Goal: Information Seeking & Learning: Learn about a topic

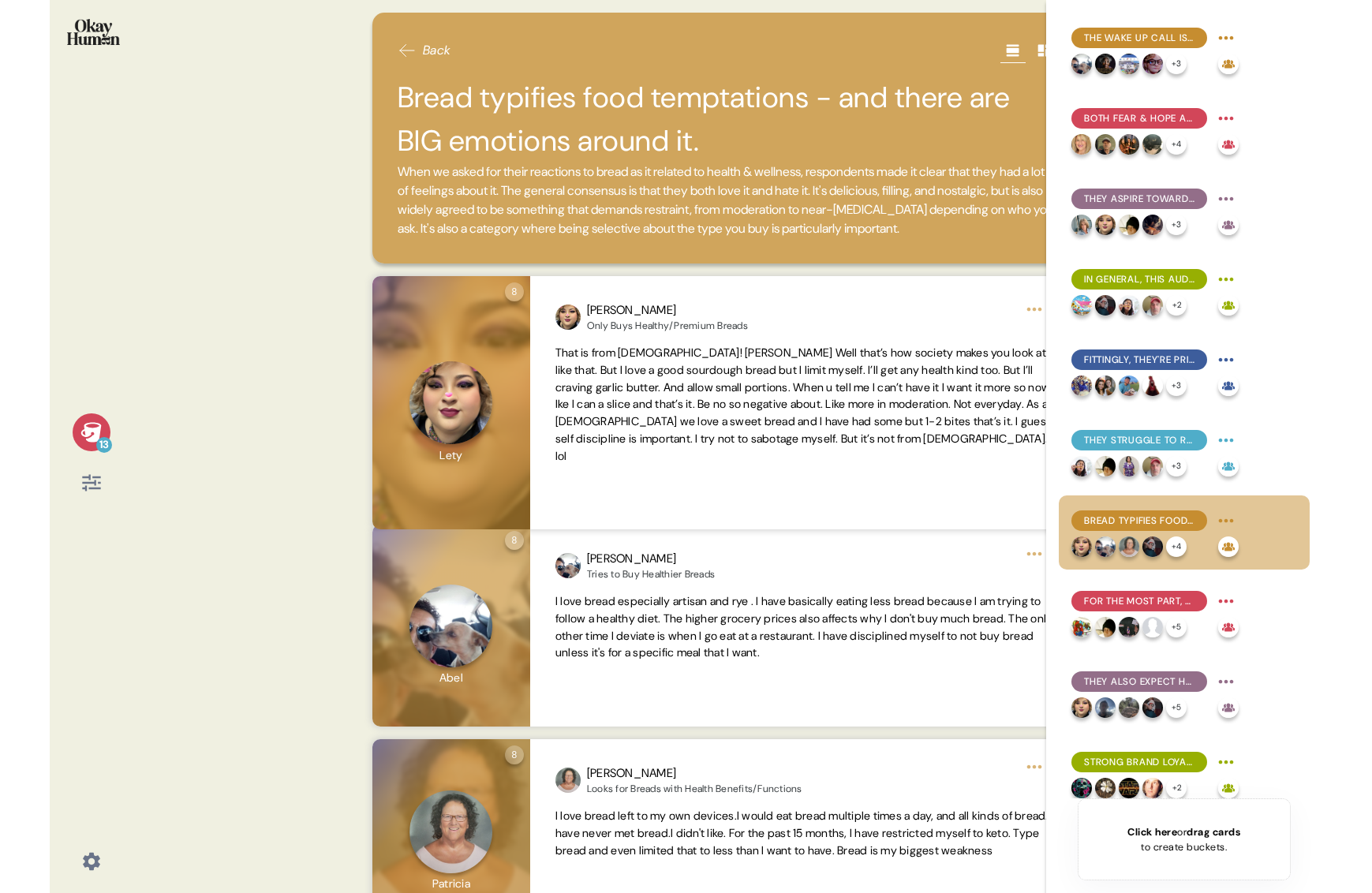
scroll to position [997, 0]
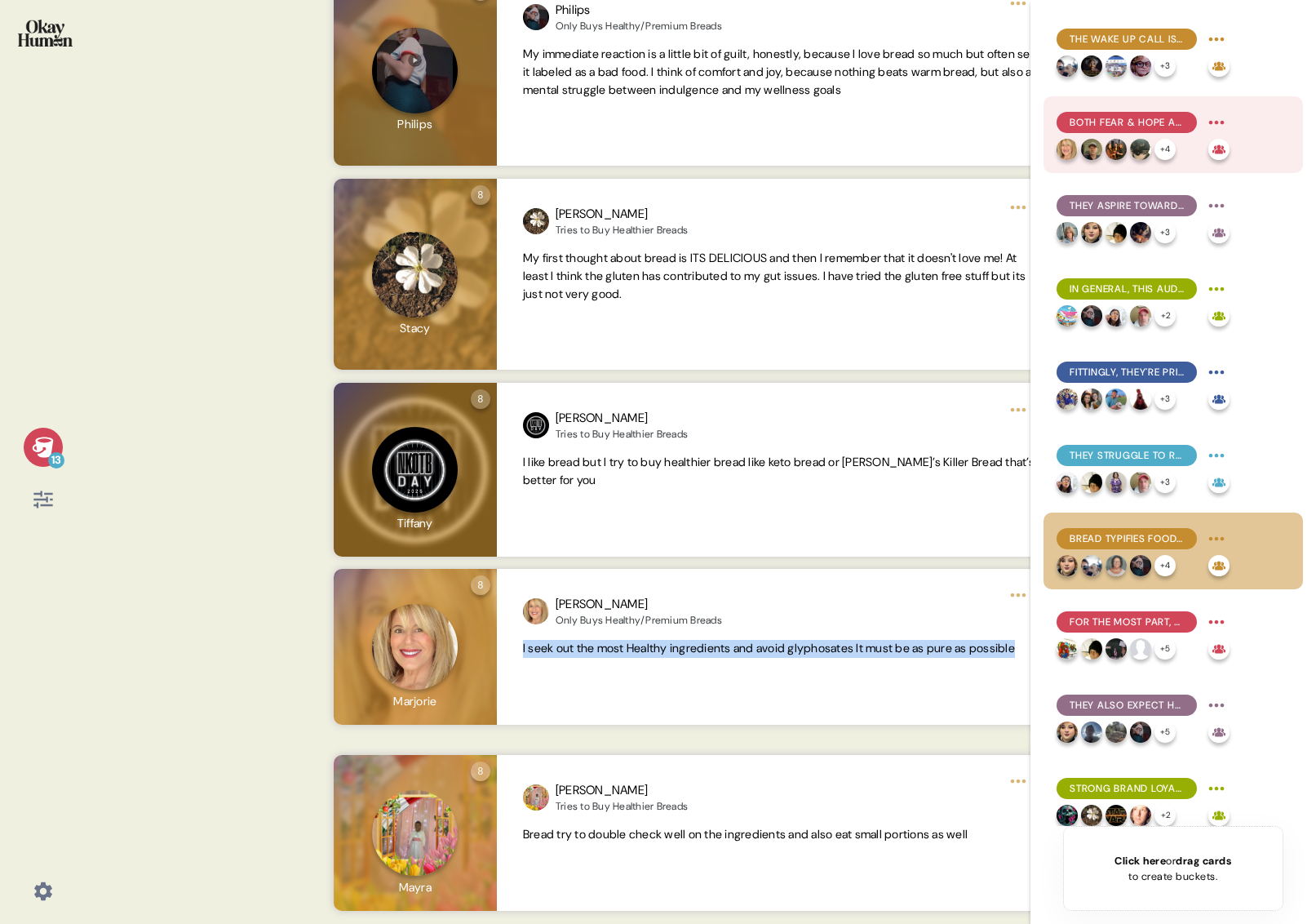
click at [1102, 123] on span "Both fear & hope are key motivators, and they're often highly intertwined." at bounding box center [1126, 122] width 114 height 15
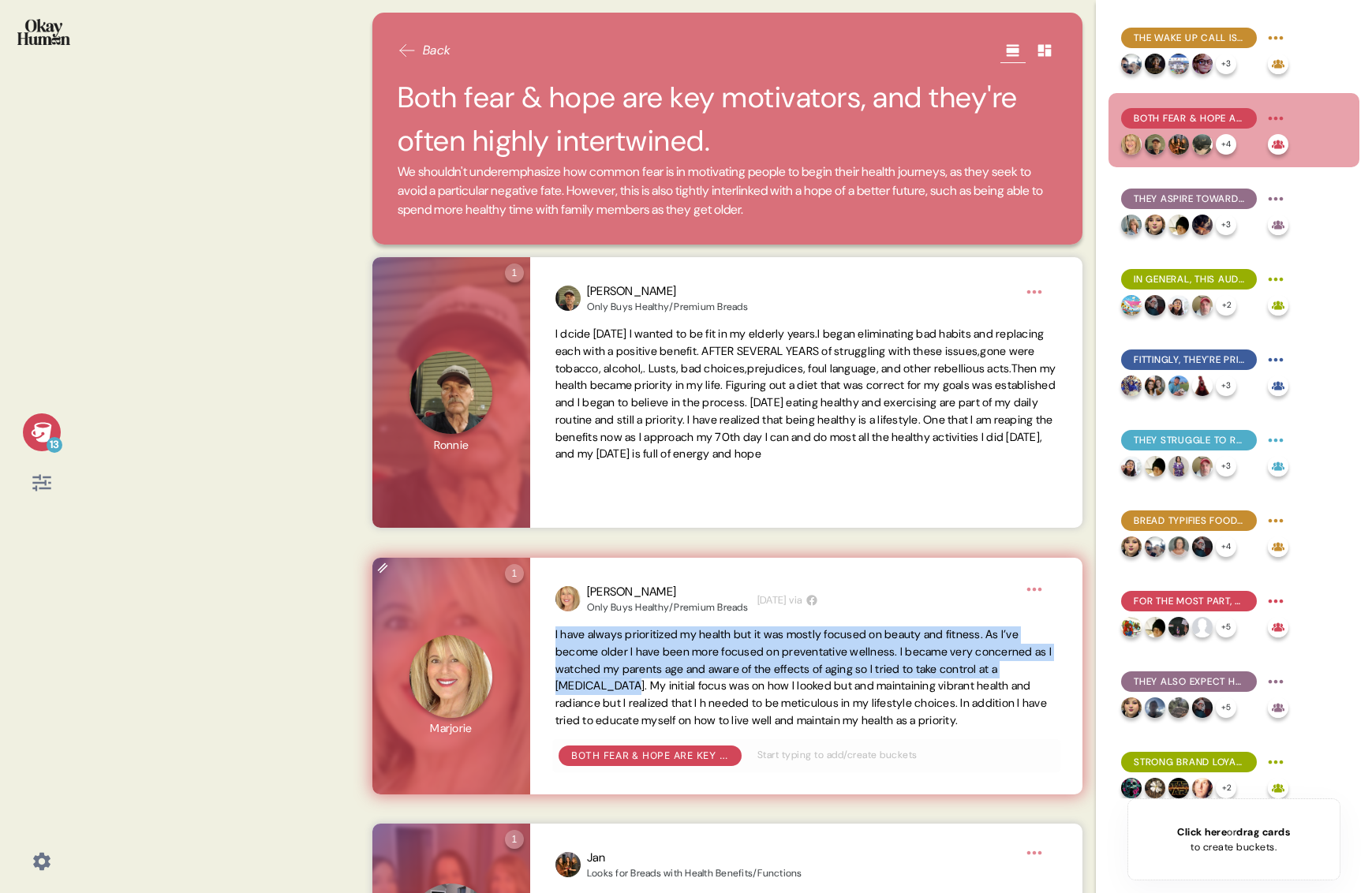
drag, startPoint x: 694, startPoint y: 685, endPoint x: 559, endPoint y: 641, distance: 142.0
click at [550, 640] on div "[PERSON_NAME] Only Buys Healthy/Premium Breads [DATE] via I have always priorit…" at bounding box center [805, 676] width 552 height 235
copy span "I have always prioritized my health but it was mostly focused on beauty and fit…"
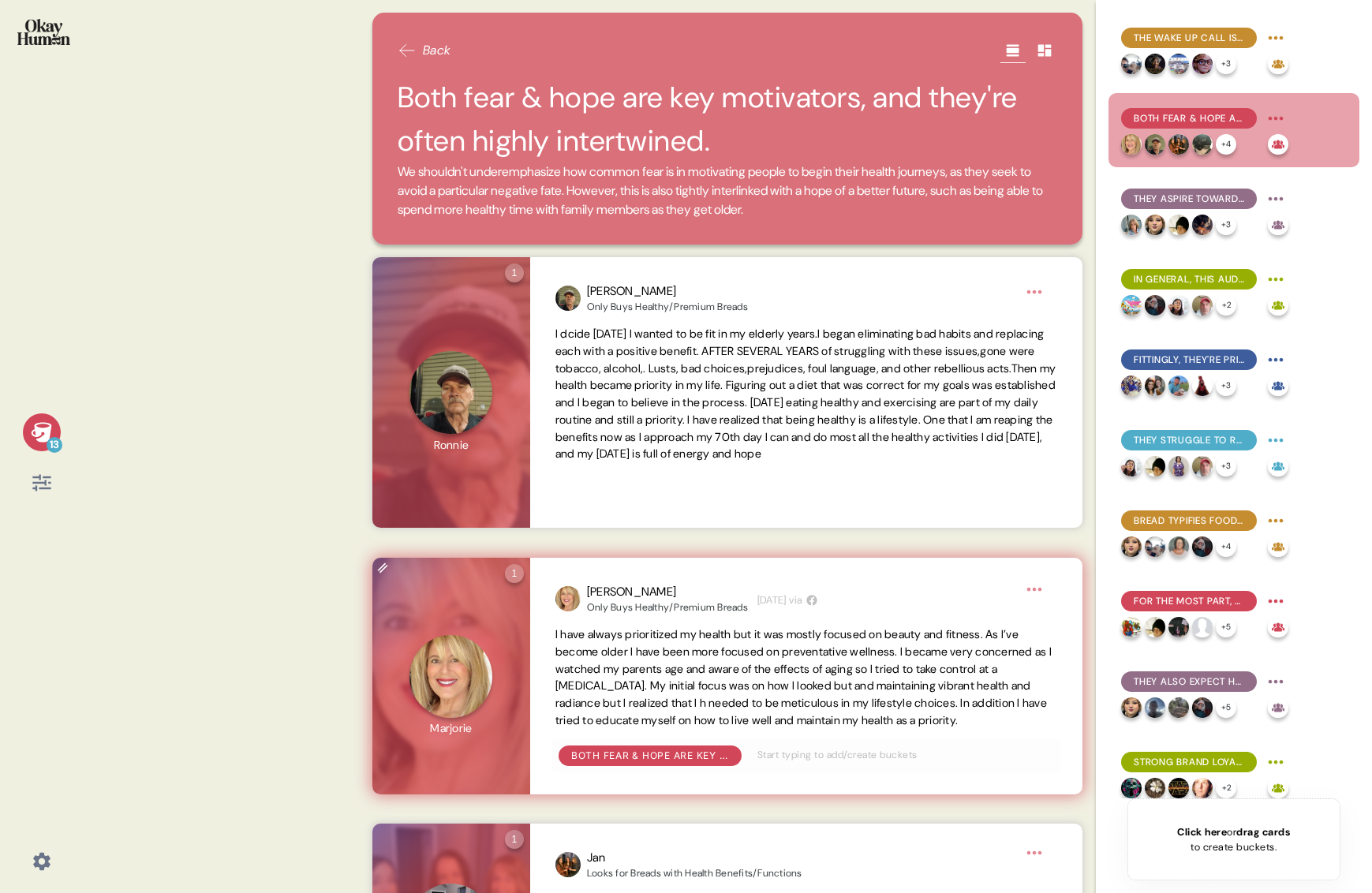
click at [464, 734] on div "1 Question one Click to view responses to this question Tell me a story that ca…" at bounding box center [451, 676] width 158 height 235
click at [619, 589] on div "[PERSON_NAME]" at bounding box center [667, 591] width 161 height 18
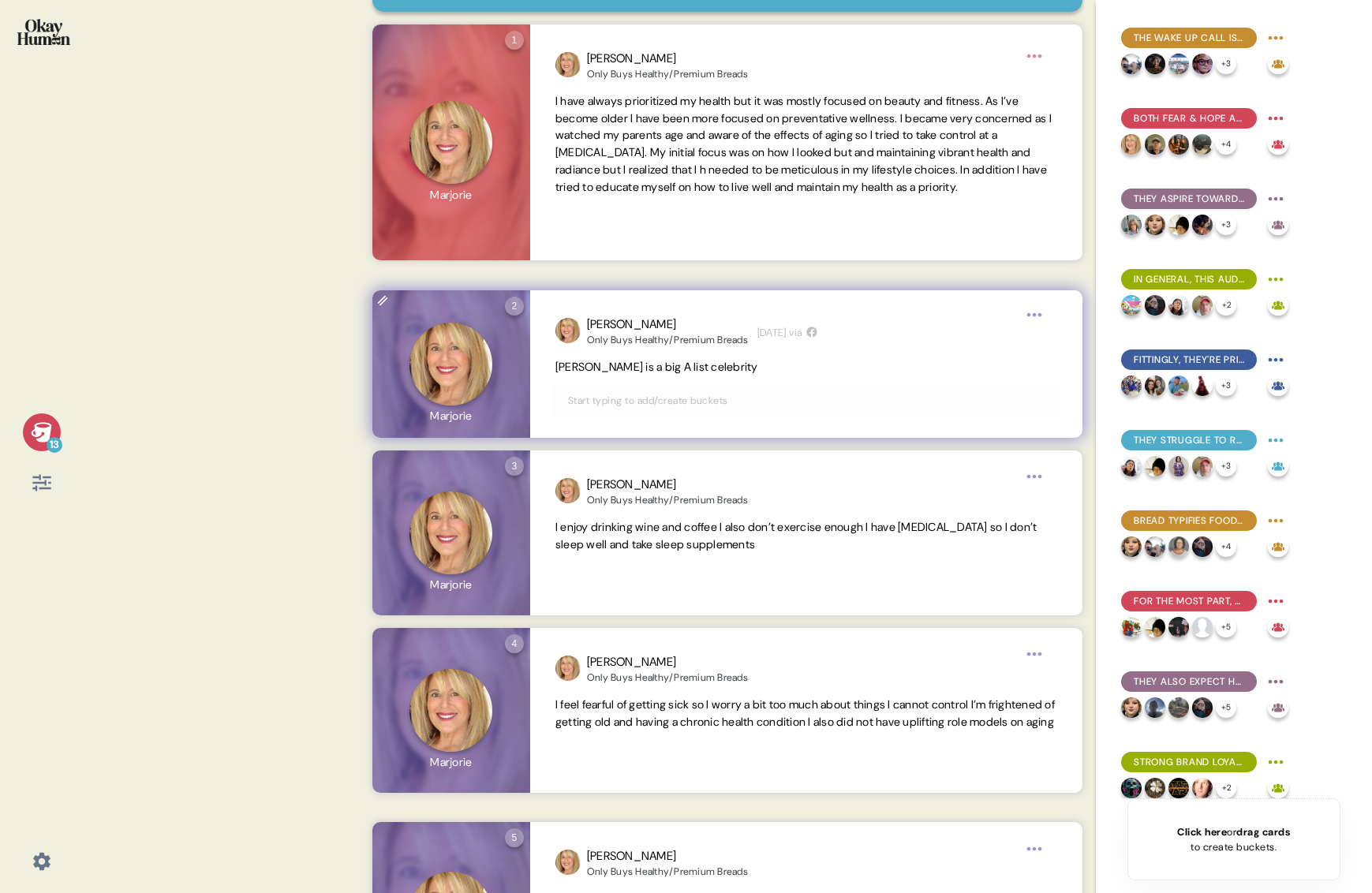
scroll to position [0, 0]
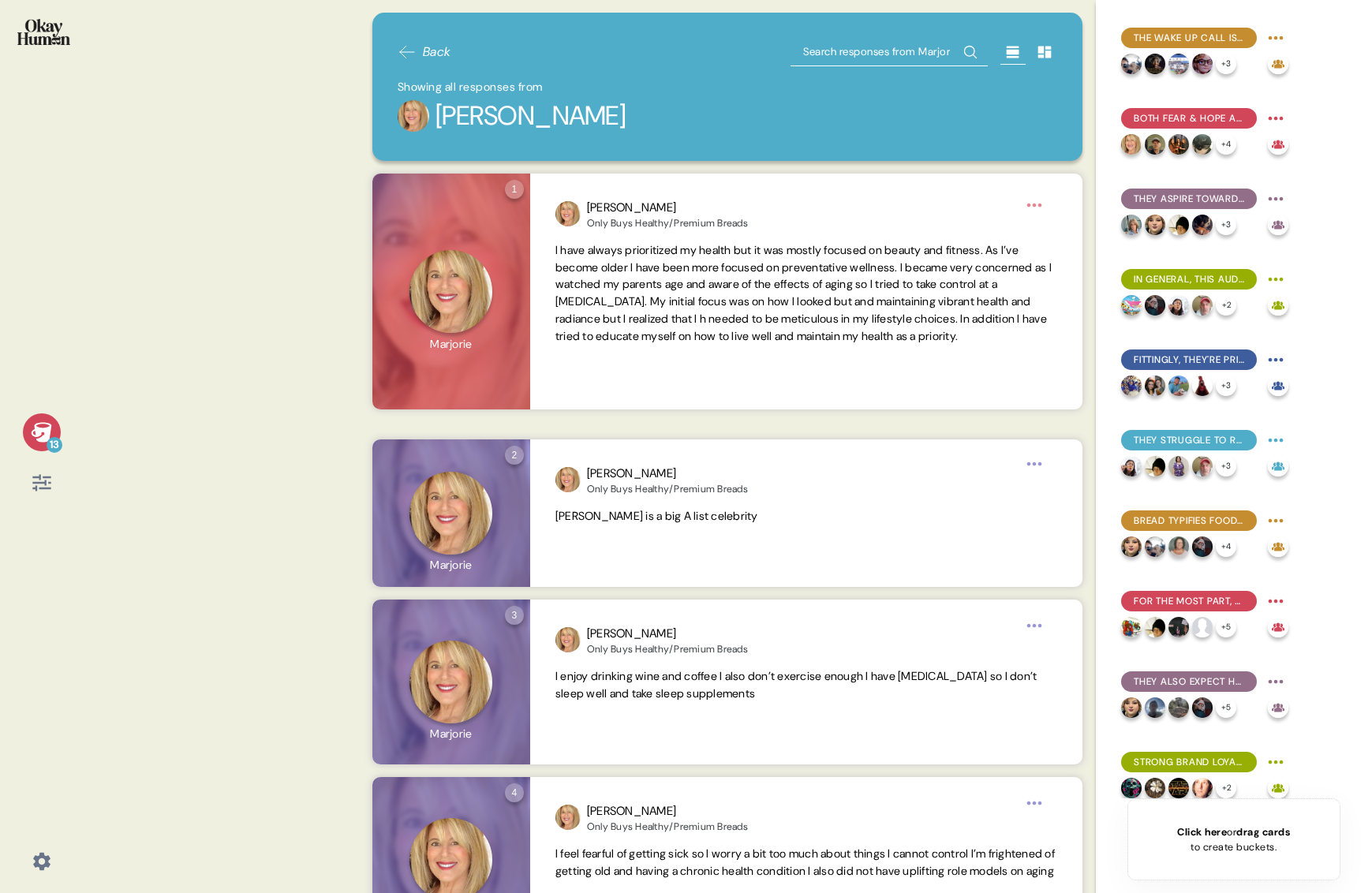
click at [475, 117] on div "[PERSON_NAME]" at bounding box center [531, 116] width 191 height 39
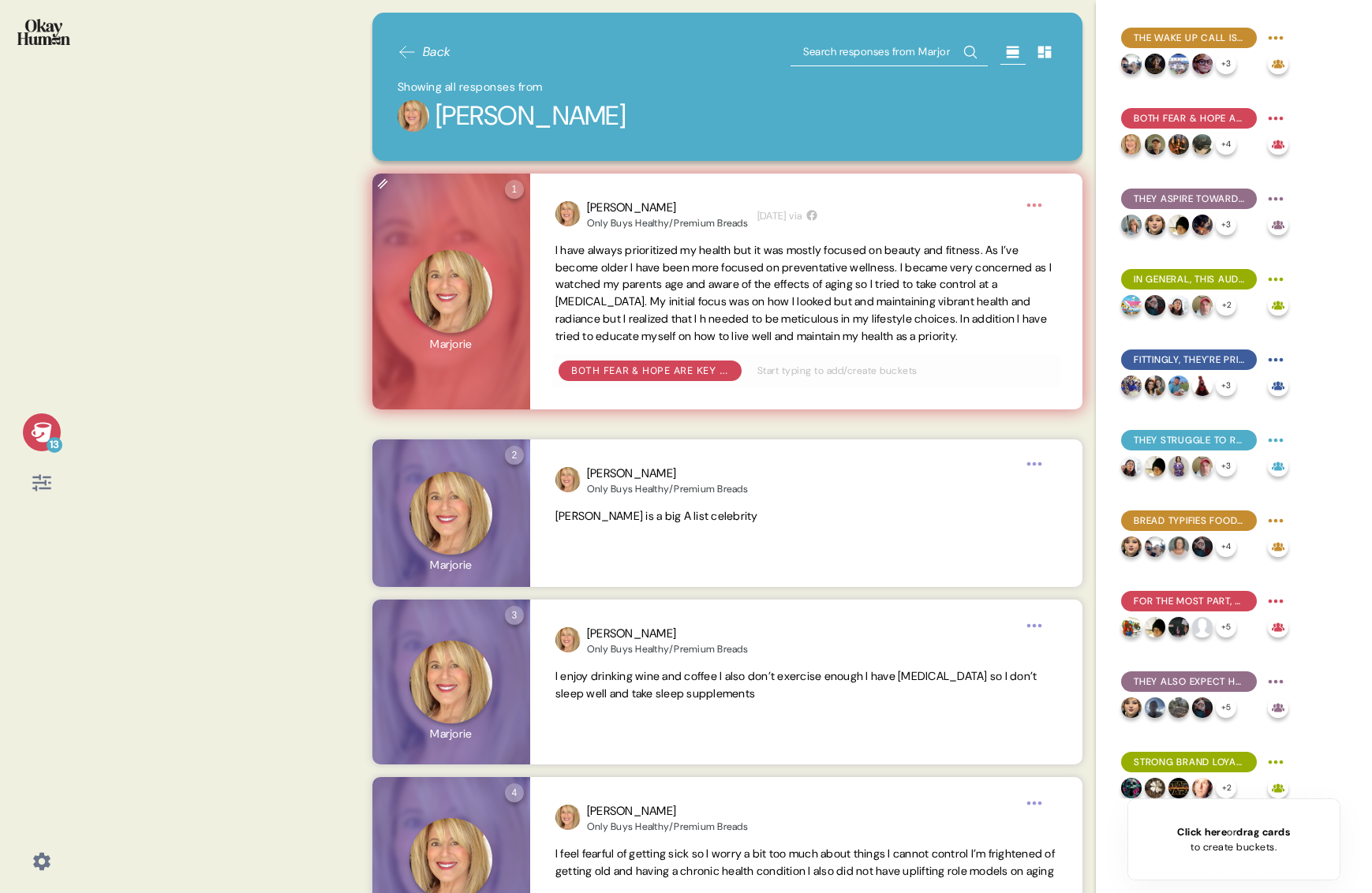
click at [451, 316] on div "Back Showing all responses from [PERSON_NAME] 4 Question four Click to view res…" at bounding box center [727, 446] width 747 height 893
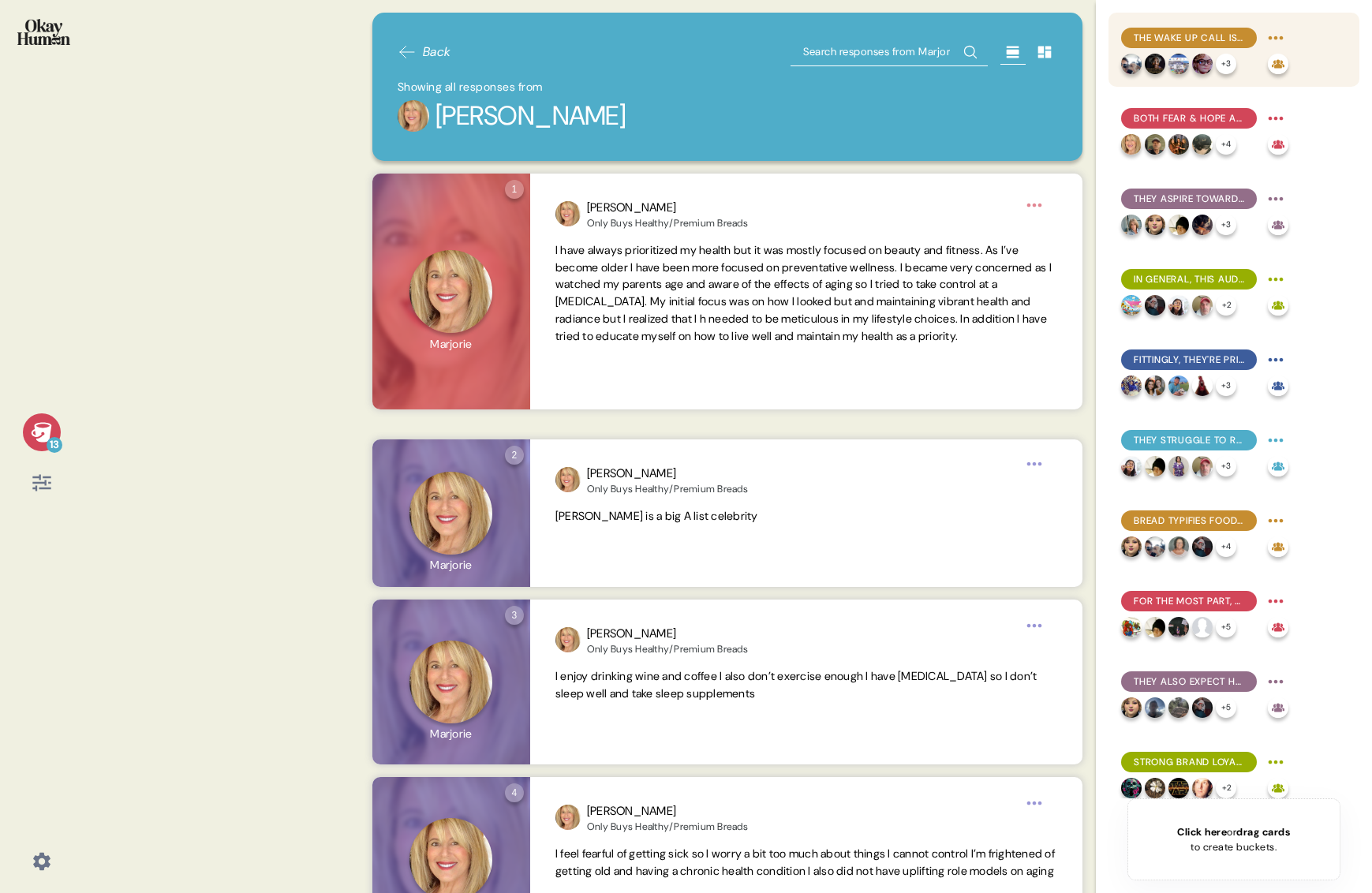
click at [1166, 32] on span "The wake up call is central to many people's health journeys, both initially & …" at bounding box center [1189, 38] width 110 height 14
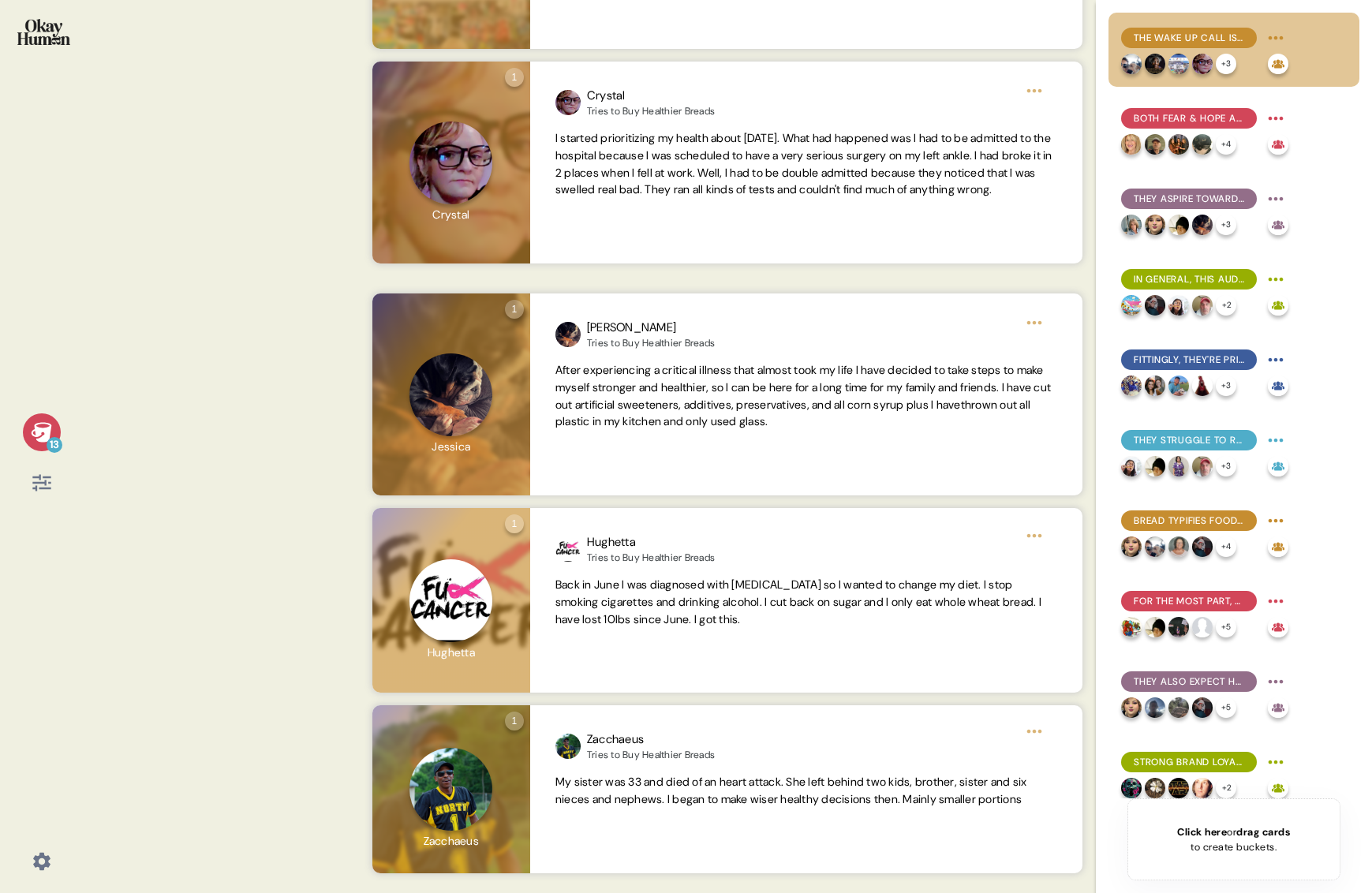
scroll to position [1058, 0]
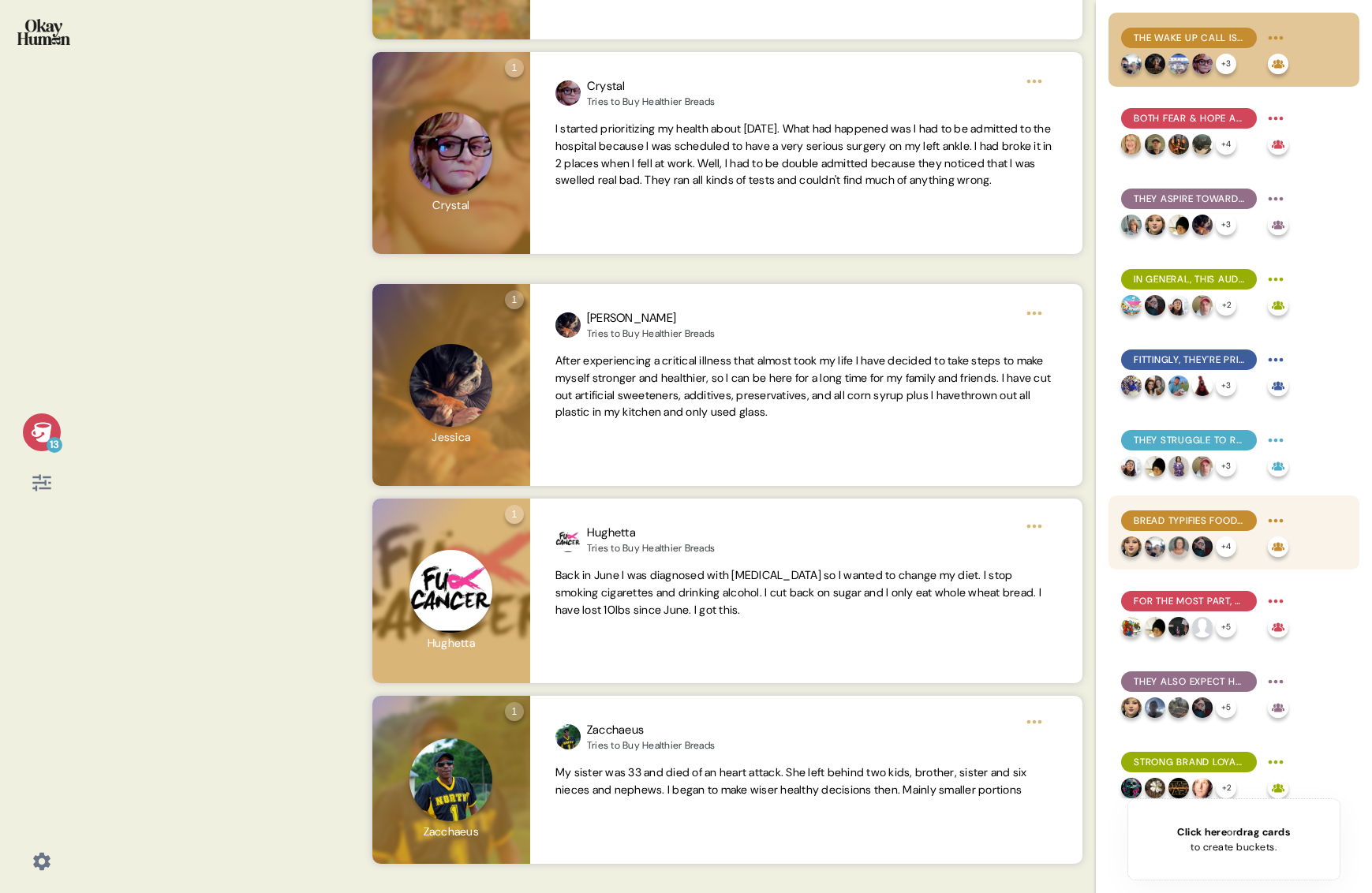
click at [1147, 522] on span "Bread typifies food temptations - and there are BIG emotions around it." at bounding box center [1189, 520] width 110 height 14
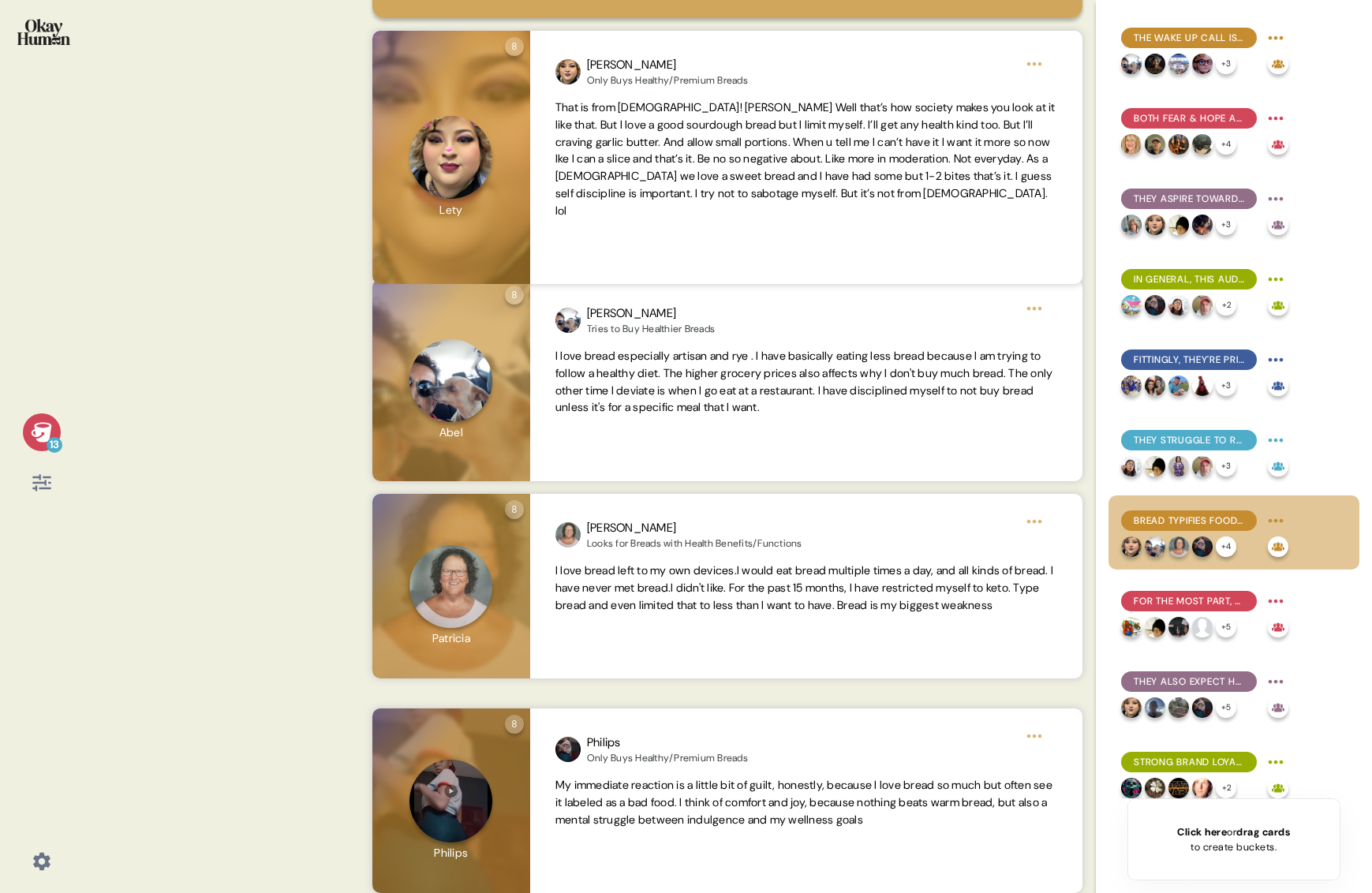
scroll to position [268, 0]
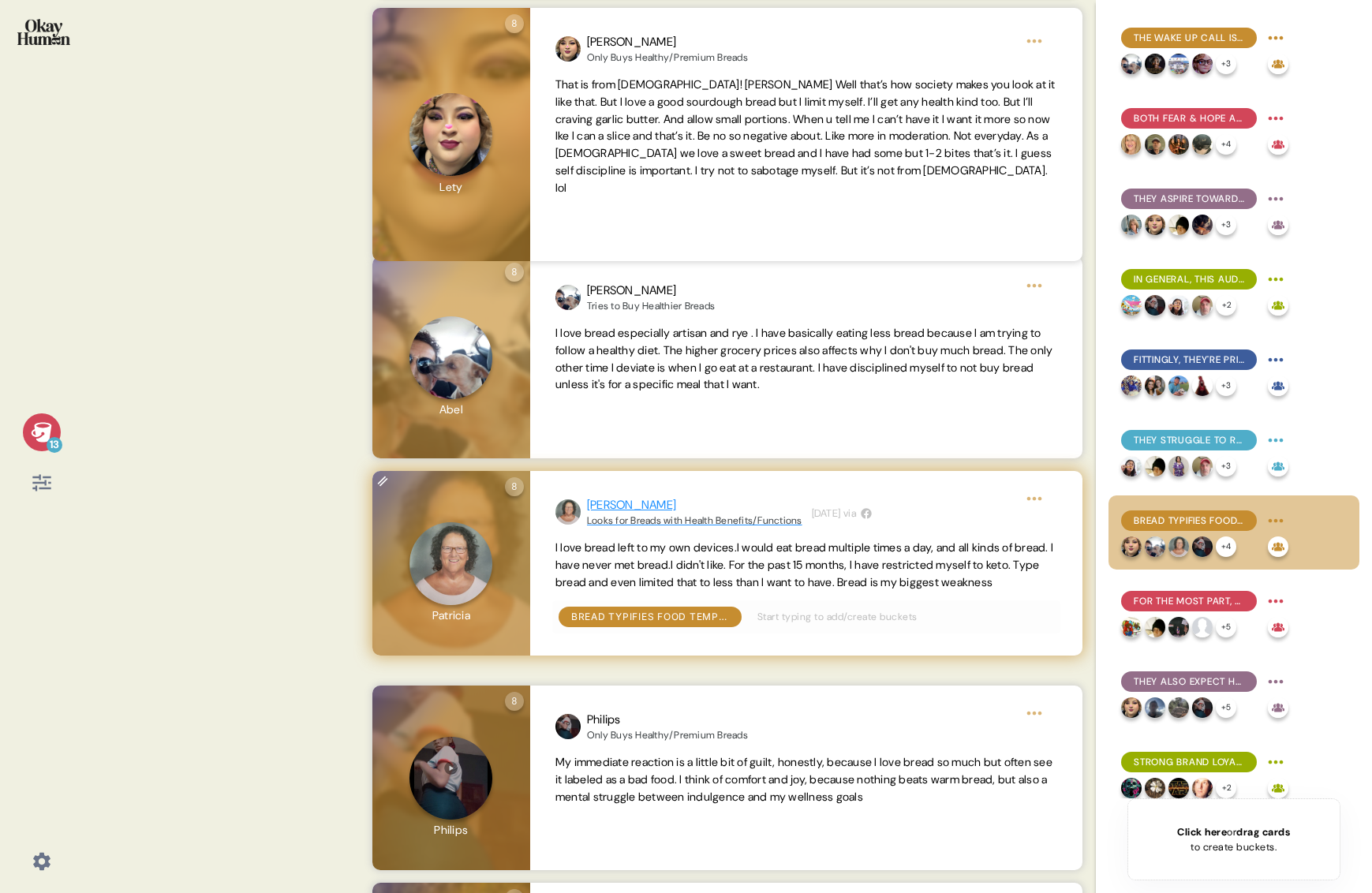
click at [613, 514] on div "Patricia" at bounding box center [695, 505] width 215 height 18
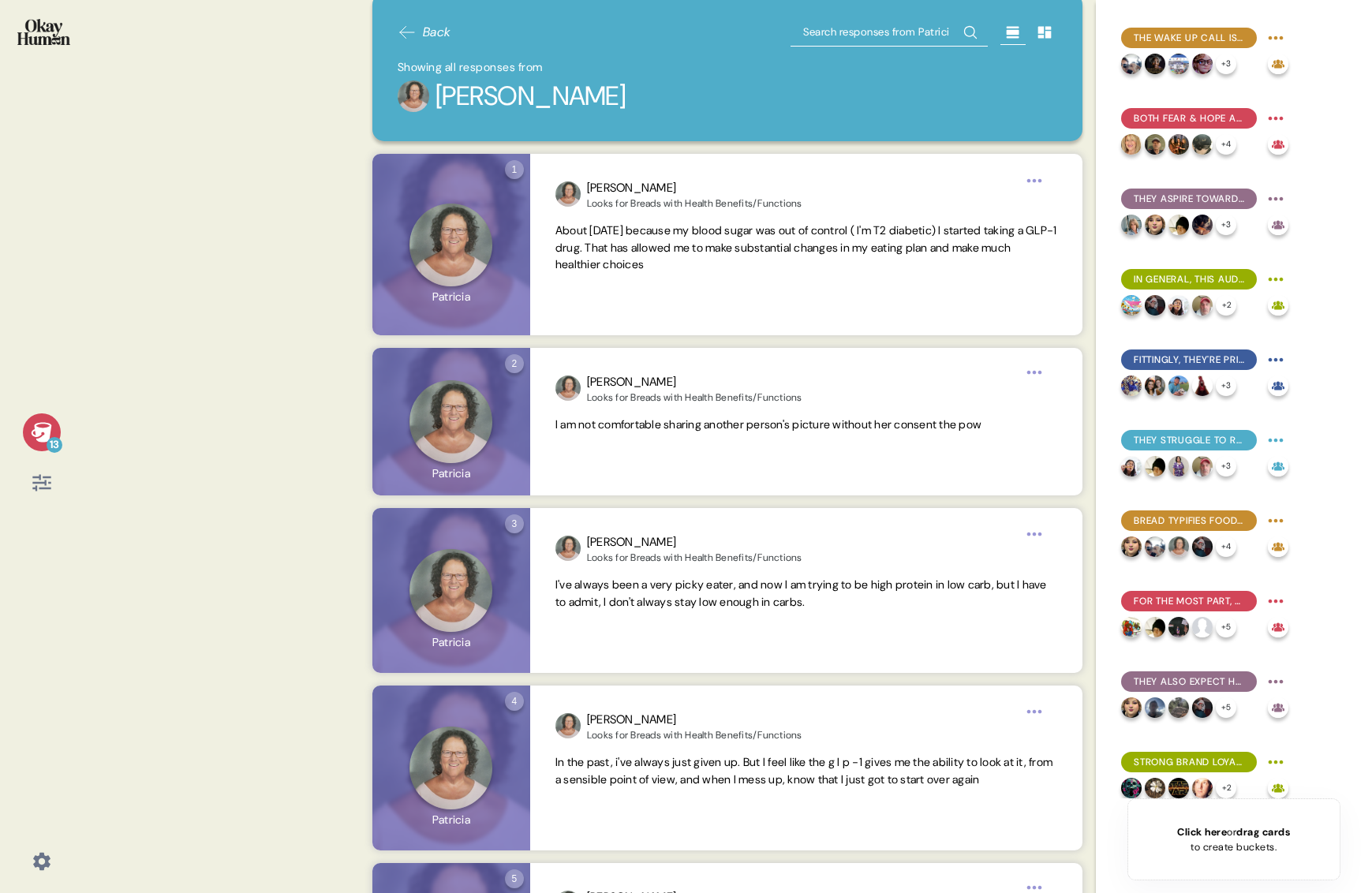
scroll to position [12, 0]
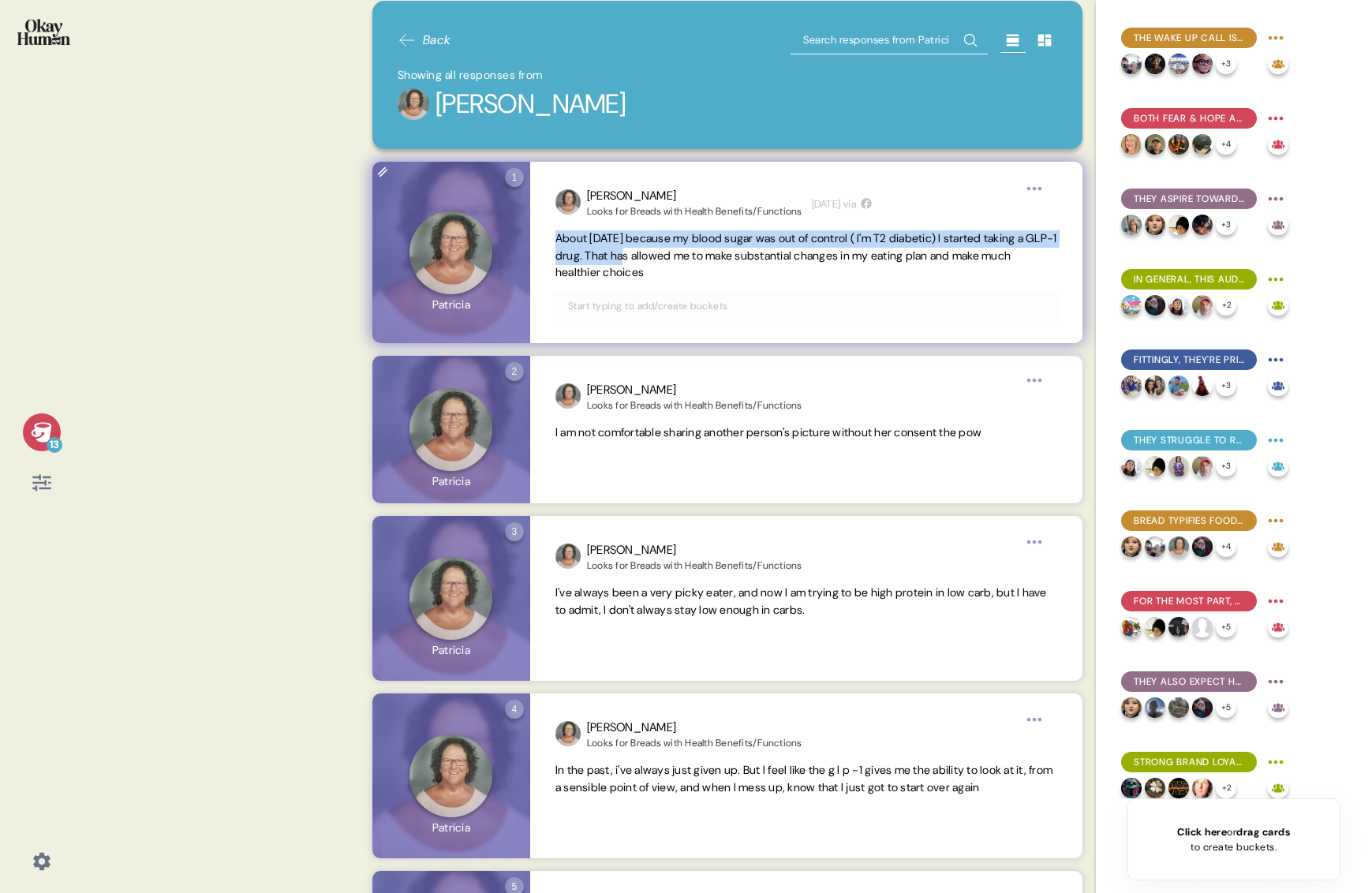
drag, startPoint x: 558, startPoint y: 239, endPoint x: 668, endPoint y: 253, distance: 110.9
click at [668, 253] on span "About 15 months ago because my blood sugar was out of control ( I'm T2 diabetic…" at bounding box center [806, 255] width 502 height 49
copy span "About 15 months ago because my blood sugar was out of control ( I'm T2 diabetic…"
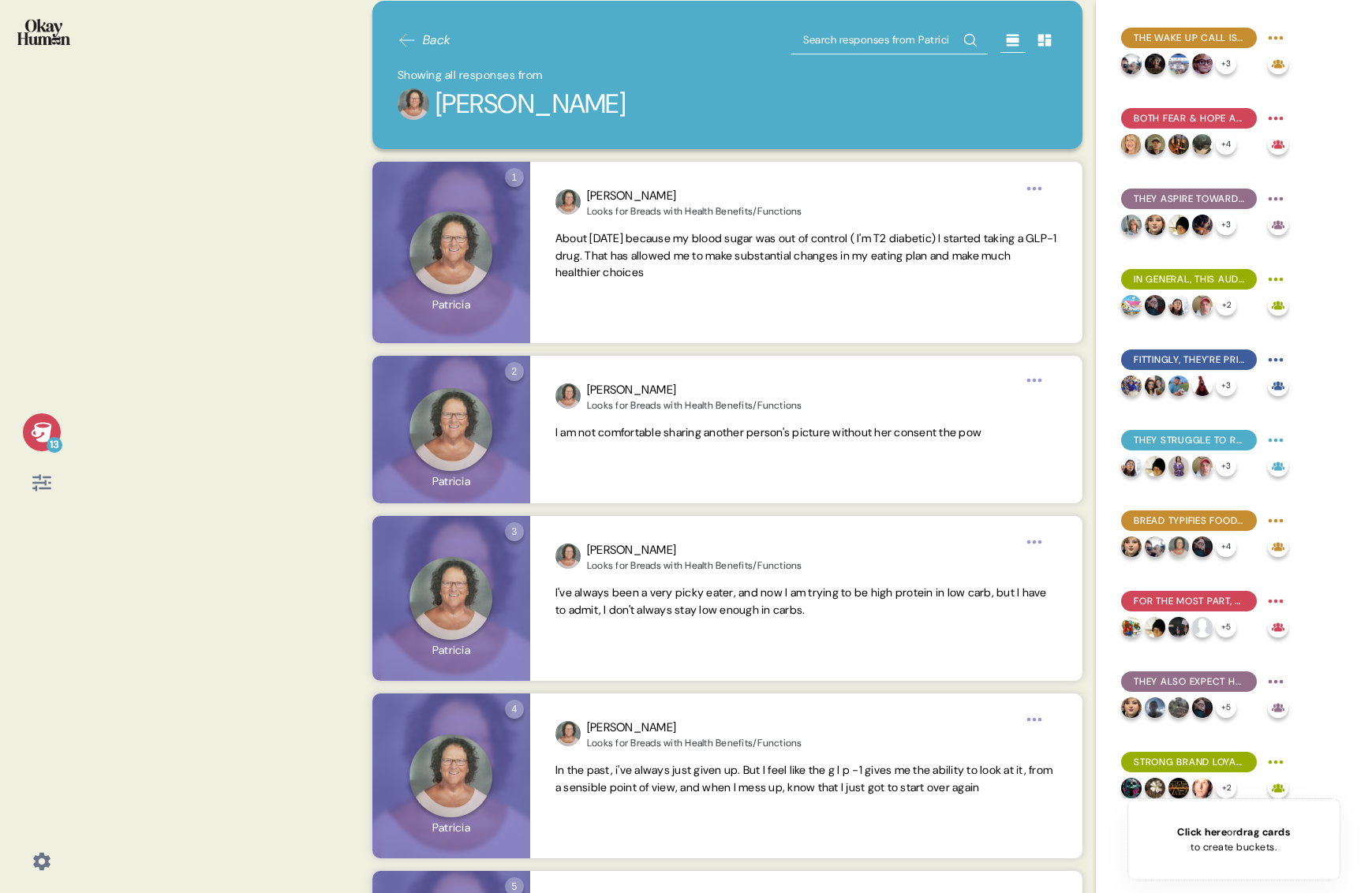
click at [404, 41] on icon at bounding box center [407, 40] width 19 height 19
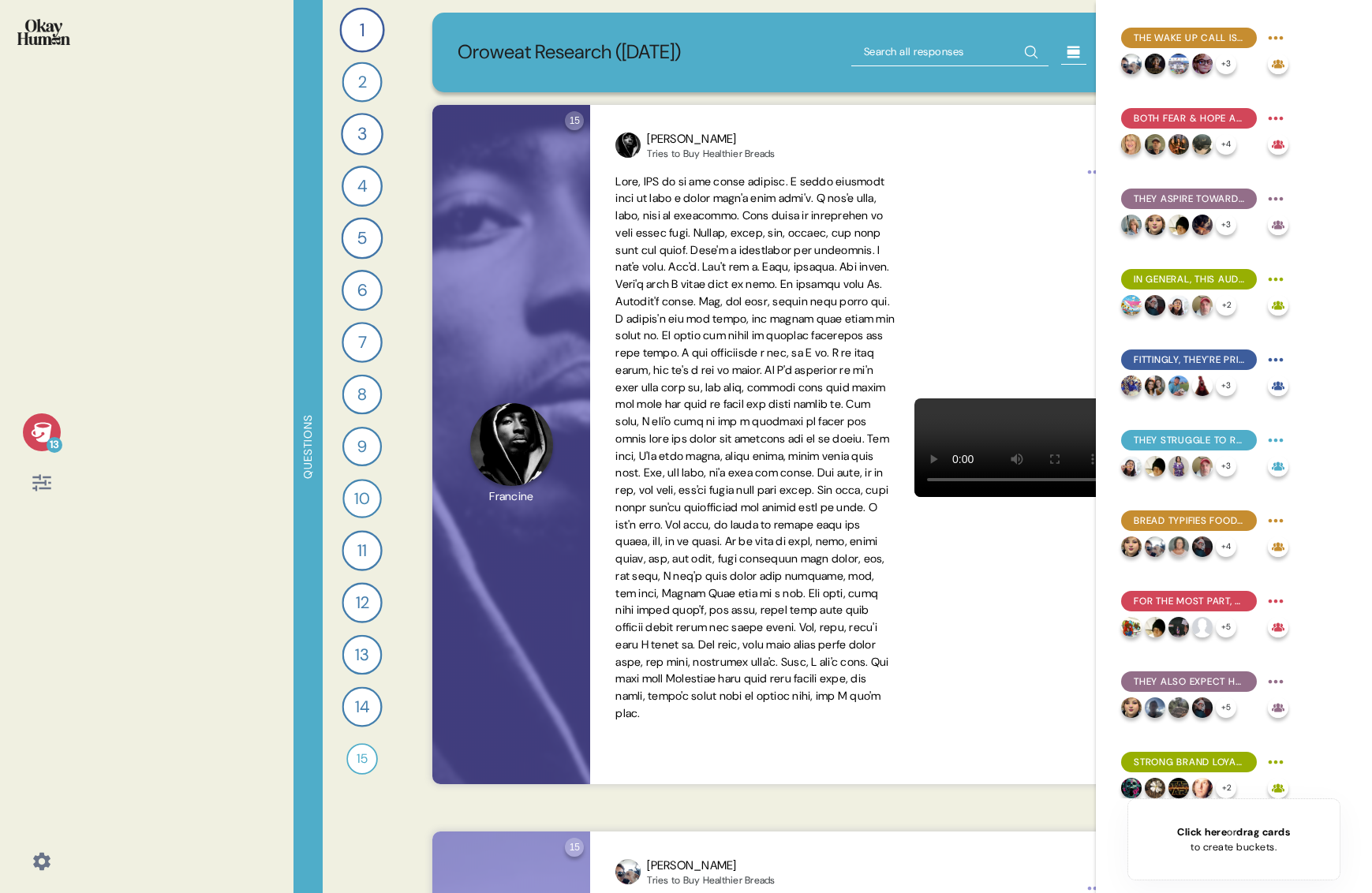
click at [910, 52] on input "text" at bounding box center [950, 51] width 197 height 28
type input "calorie"
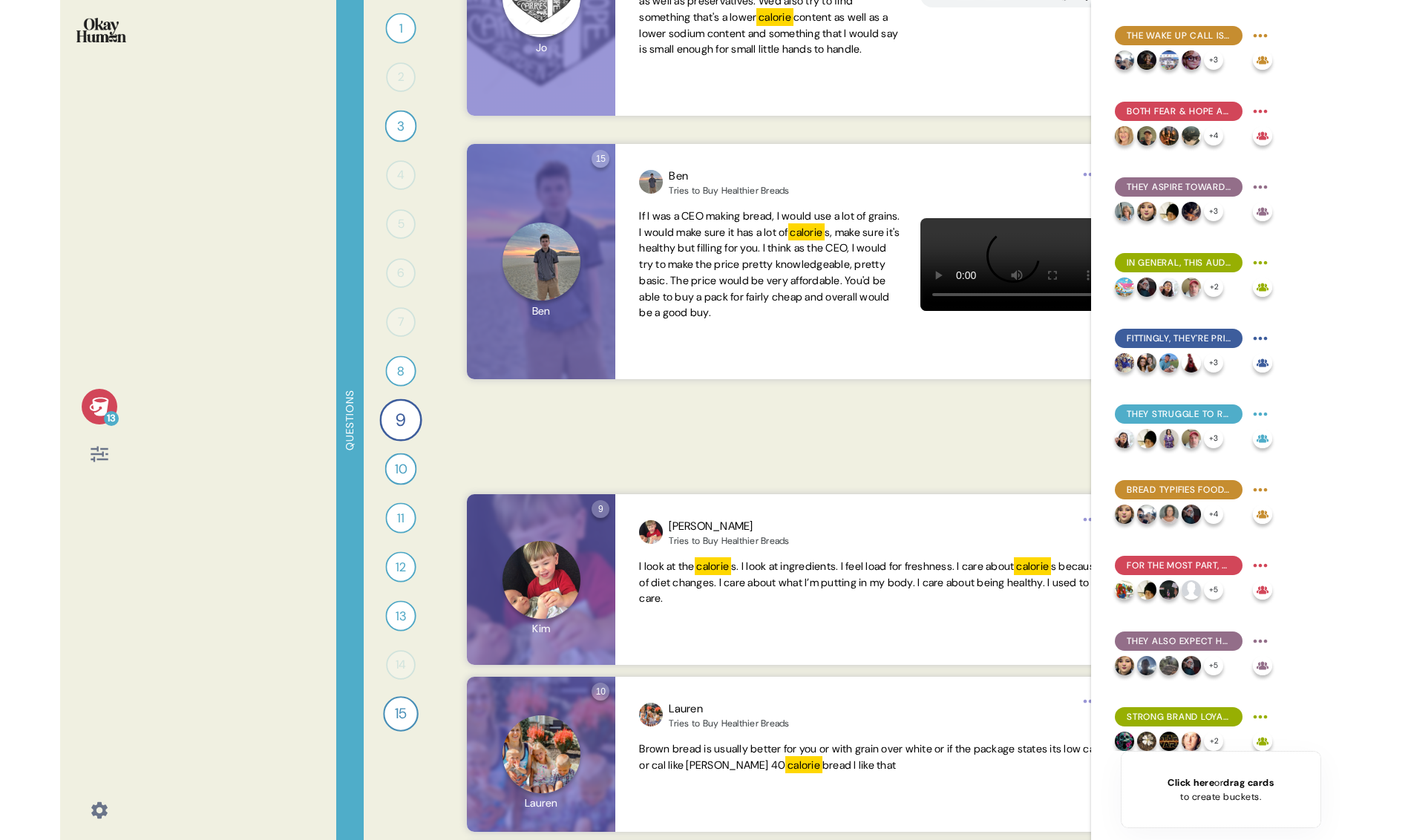
scroll to position [1498, 0]
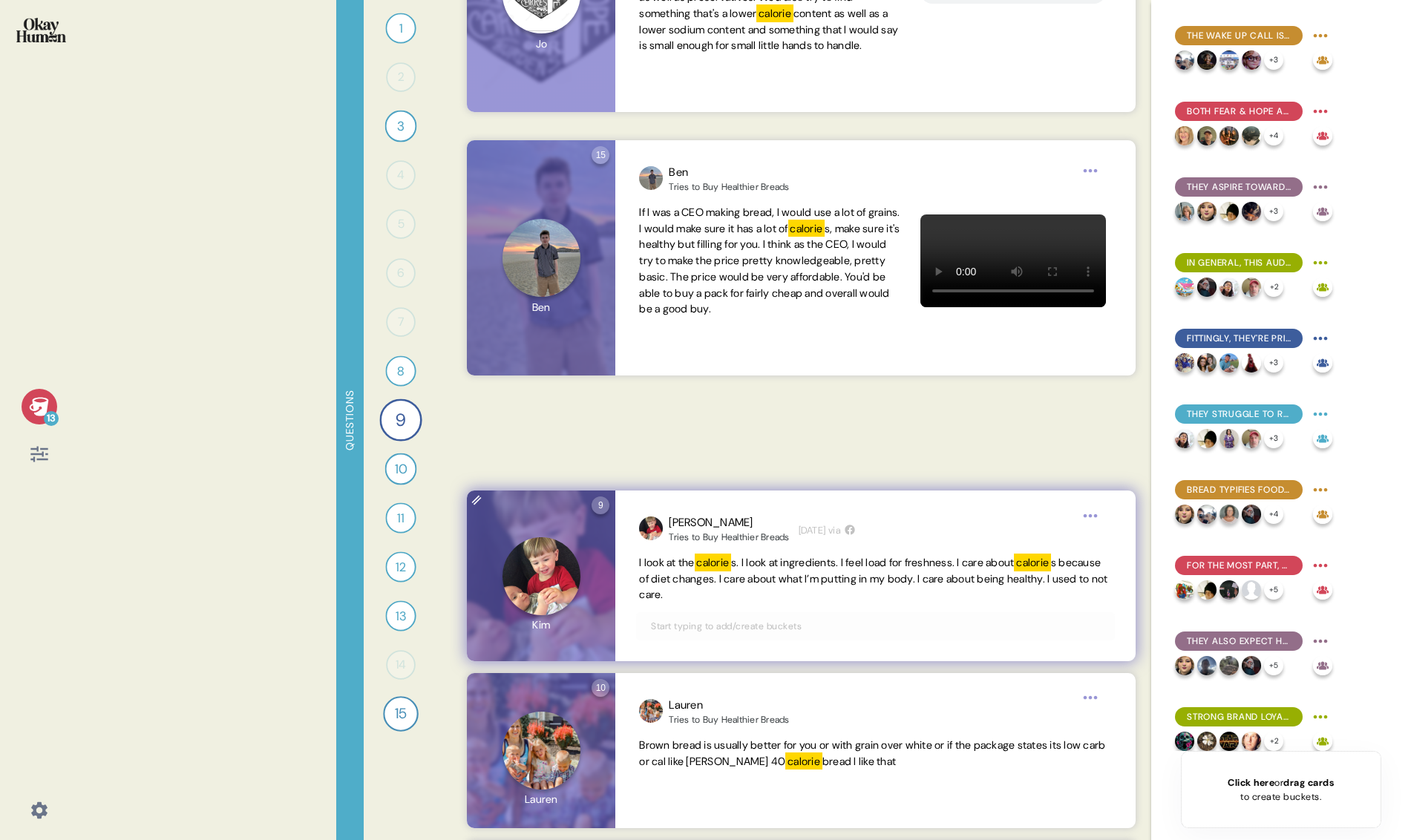
click at [769, 581] on span "s because of diet changes. I care about what I’m putting in my body. I care abo…" at bounding box center [872, 578] width 468 height 46
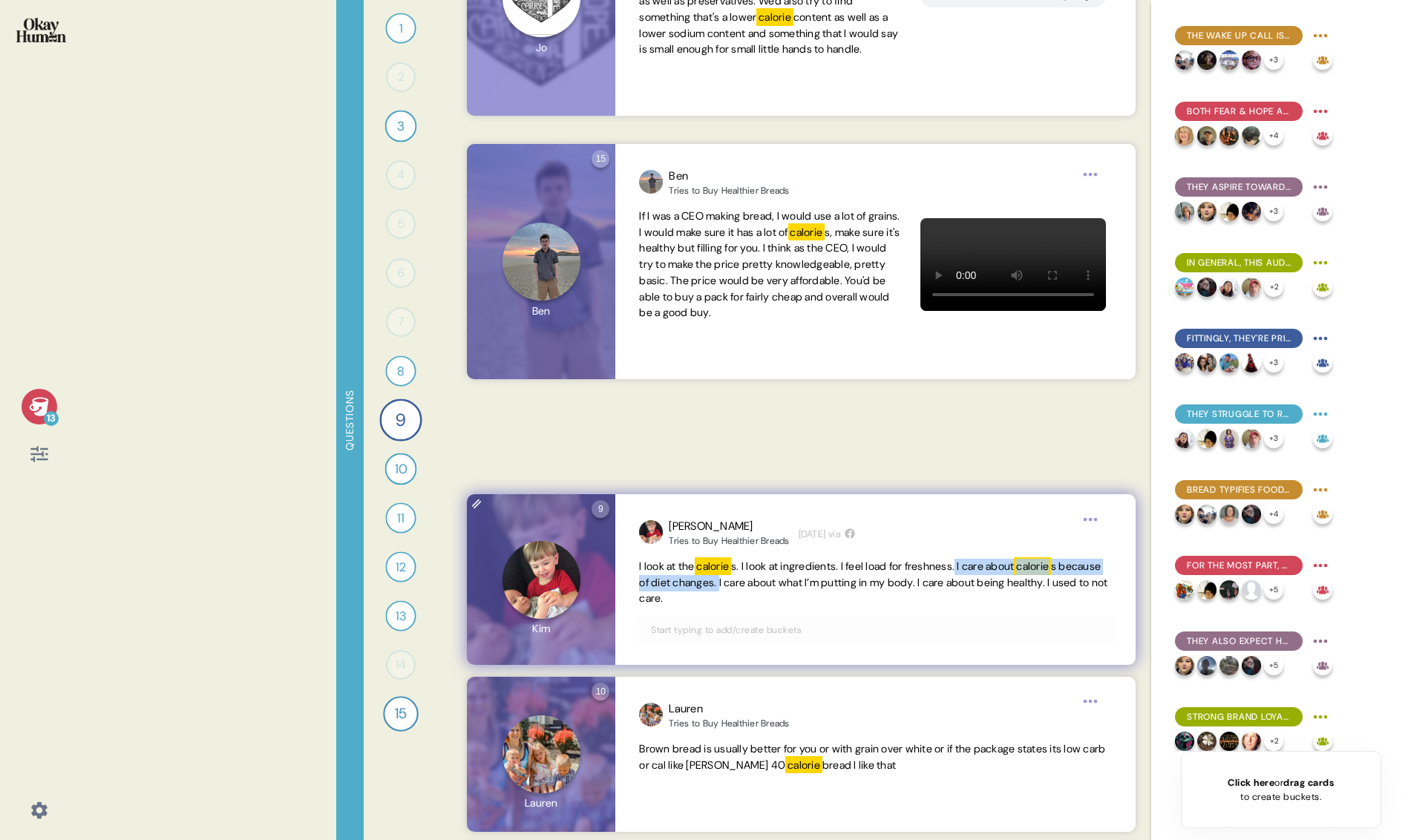
drag, startPoint x: 771, startPoint y: 584, endPoint x: 983, endPoint y: 570, distance: 212.5
click at [983, 570] on span "I look at the calorie s. I look at ingredients. I feel load for freshness. I ca…" at bounding box center [875, 582] width 472 height 48
copy span "I care about calorie s because of diet changes."
click at [782, 599] on span "I look at the calorie s. I look at ingredients. I feel load for freshness. I ca…" at bounding box center [875, 582] width 472 height 48
click at [1085, 519] on html "13 Questions 1 Tell me a story that captures what prioritizing your health look…" at bounding box center [706, 420] width 1411 height 840
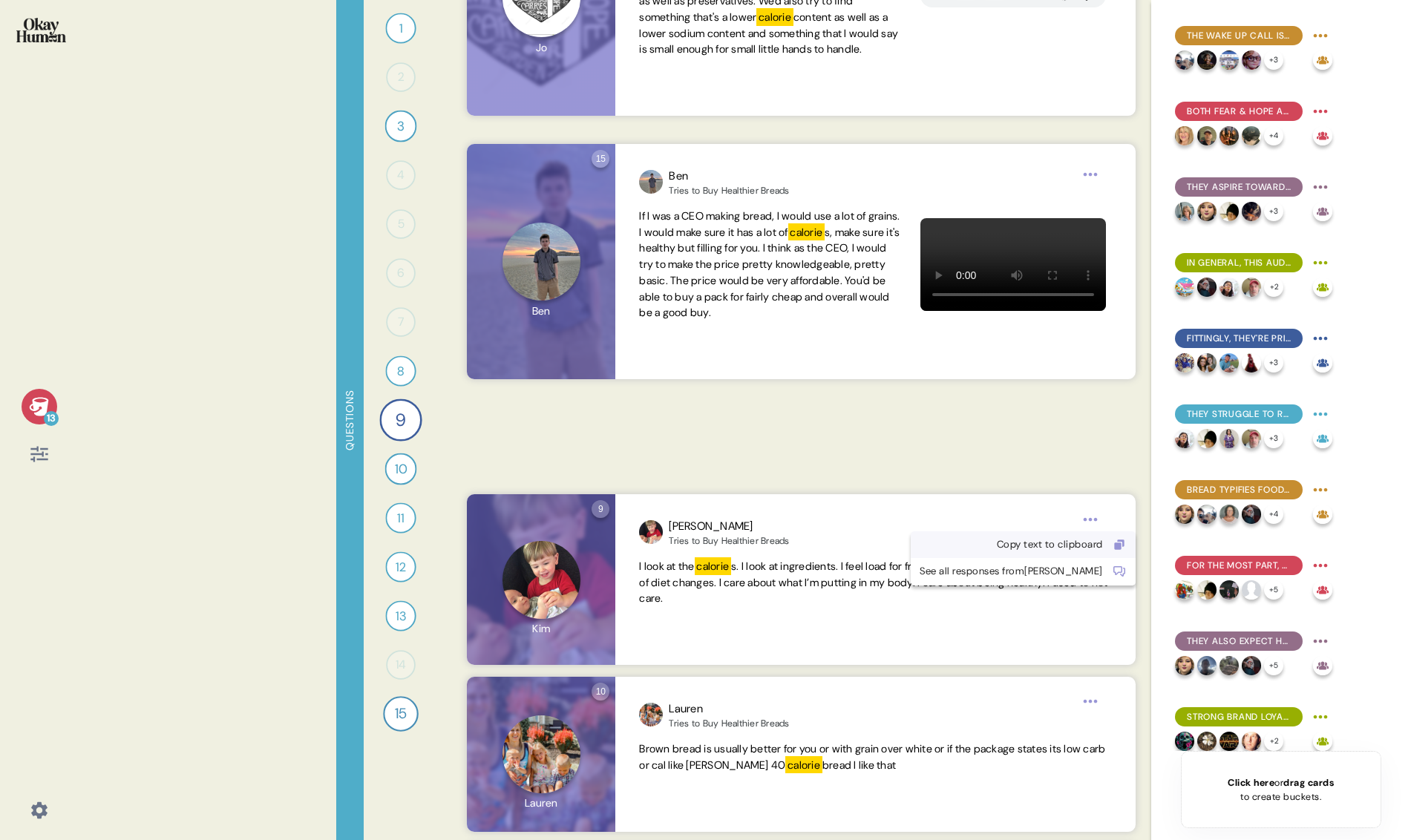
click at [1113, 549] on icon at bounding box center [1119, 544] width 12 height 12
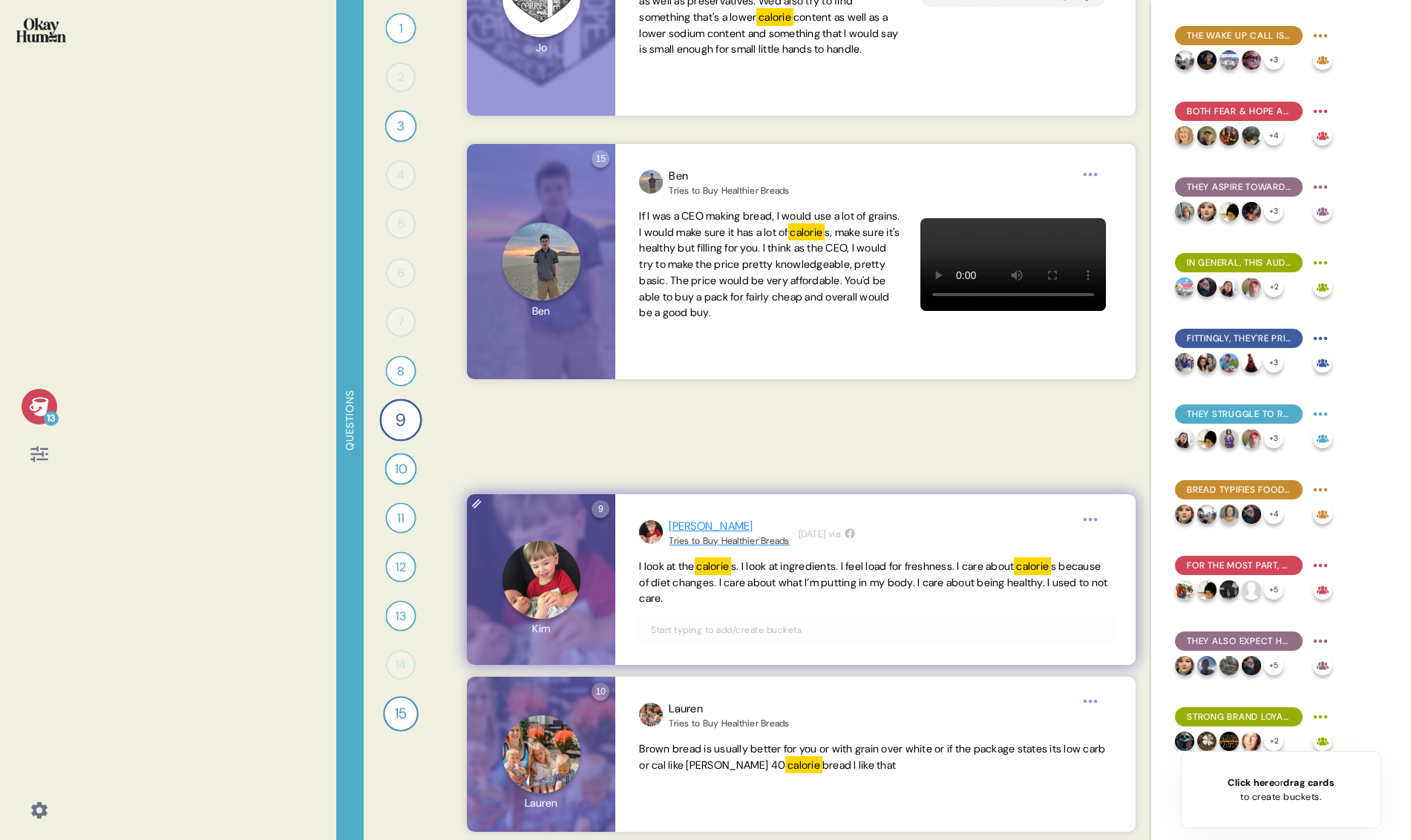
click at [681, 526] on div "Kim" at bounding box center [729, 526] width 120 height 17
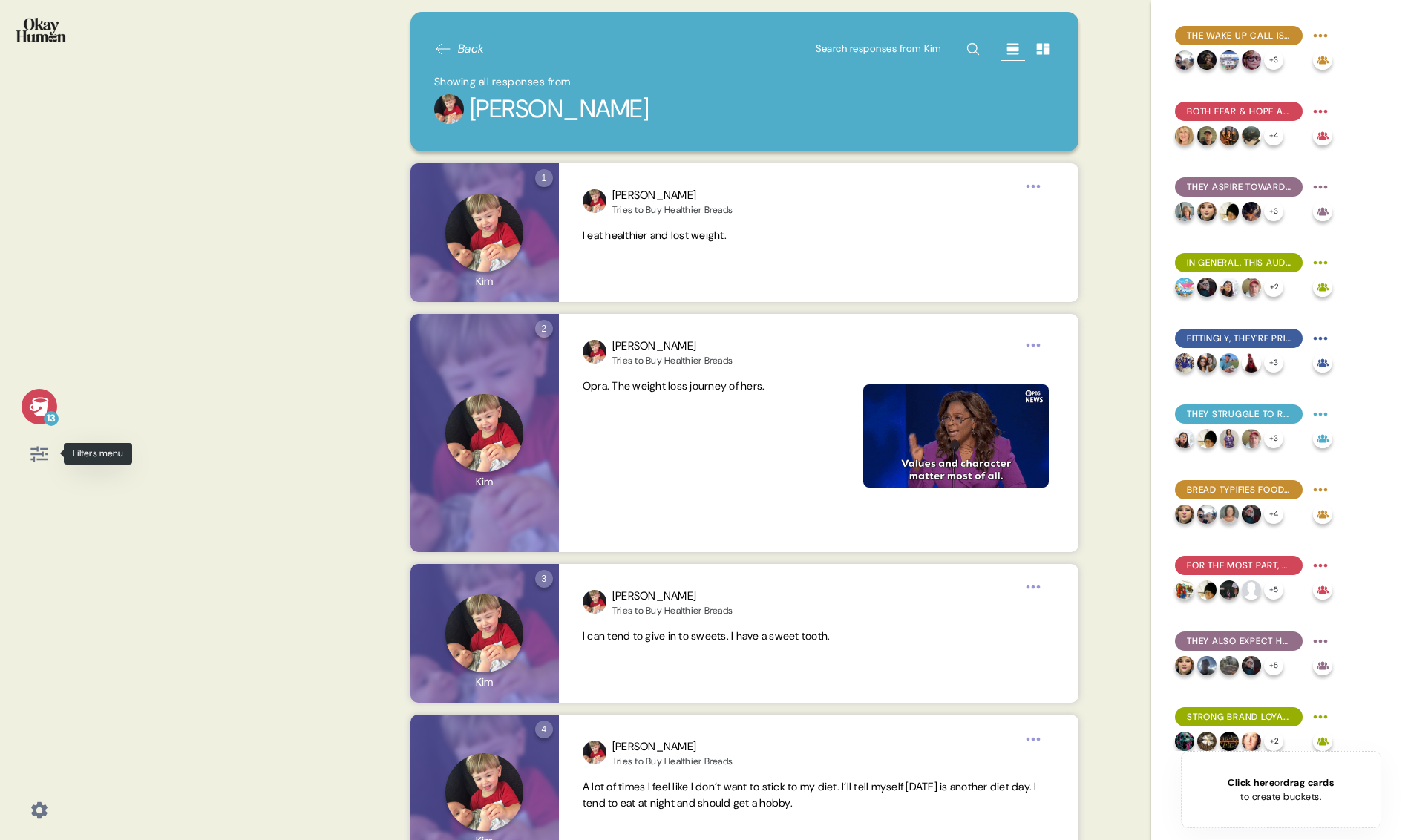
click at [39, 450] on icon at bounding box center [39, 454] width 21 height 21
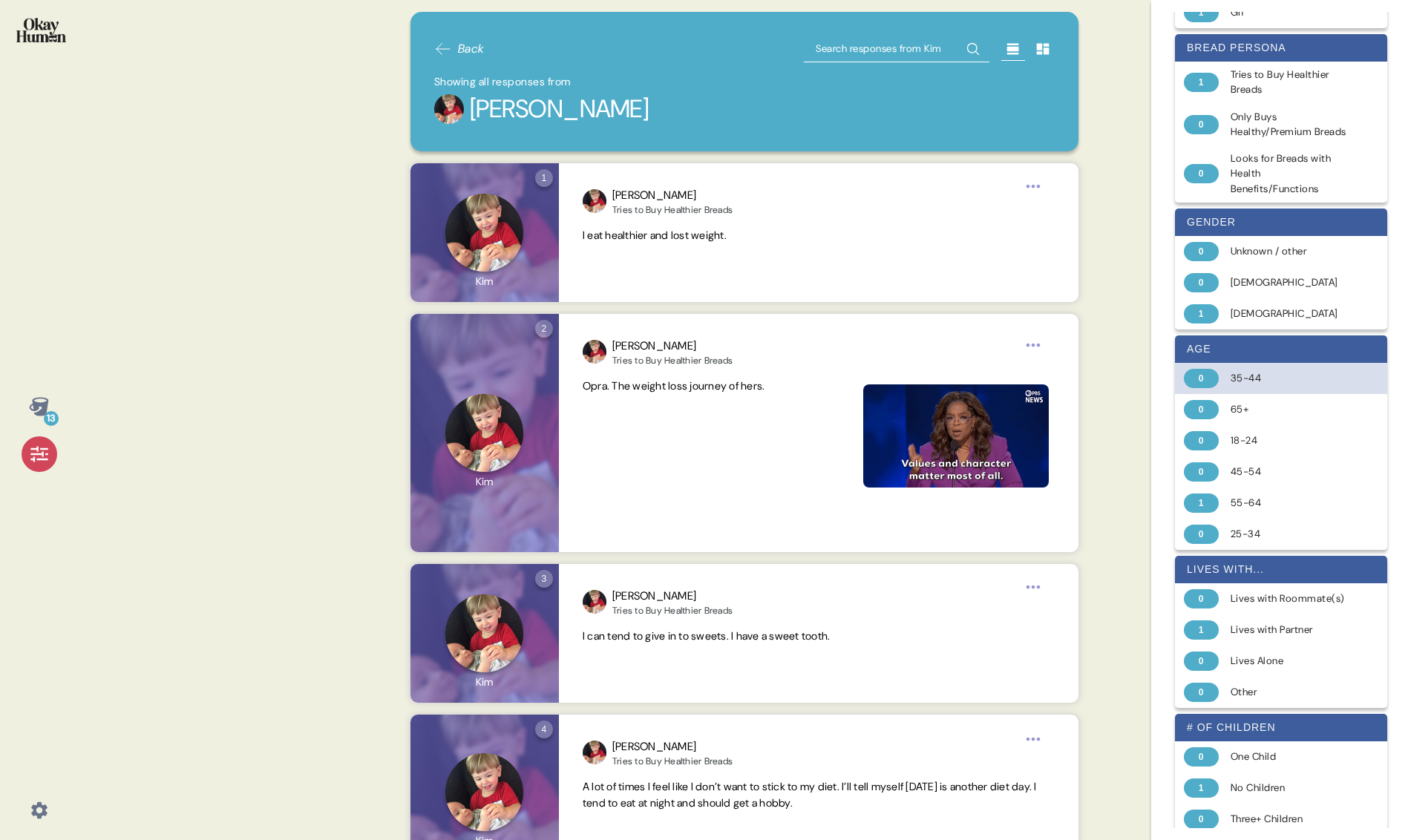
scroll to position [249, 0]
